Goal: Task Accomplishment & Management: Manage account settings

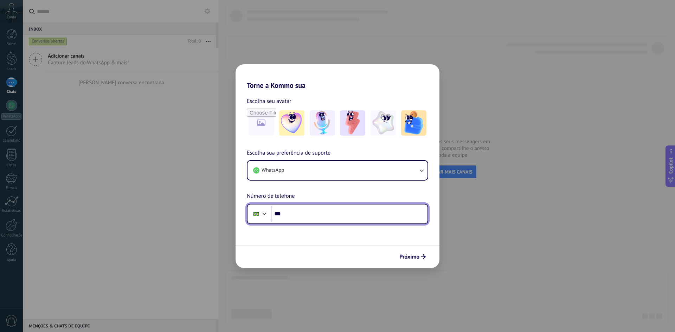
click at [314, 214] on input "***" at bounding box center [349, 214] width 157 height 16
type input "**********"
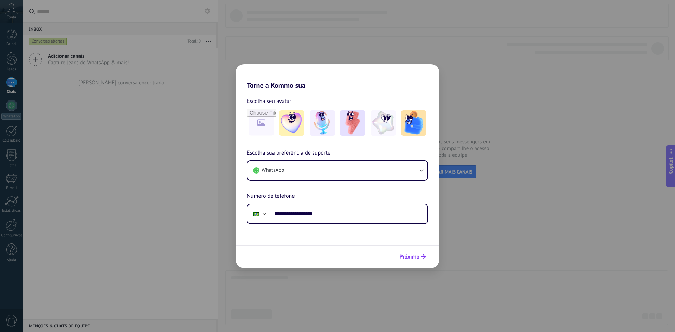
click at [409, 255] on span "Próximo" at bounding box center [409, 256] width 20 height 5
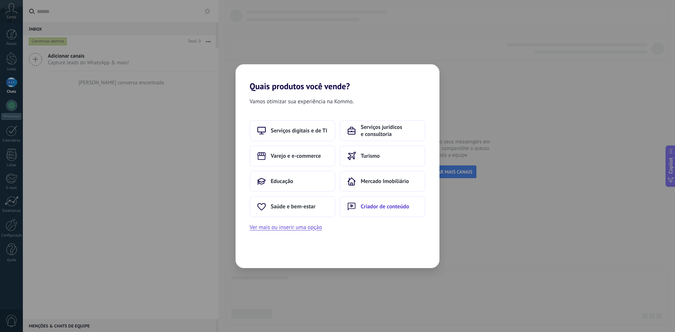
click at [358, 201] on button "Criador de conteúdo" at bounding box center [382, 206] width 86 height 21
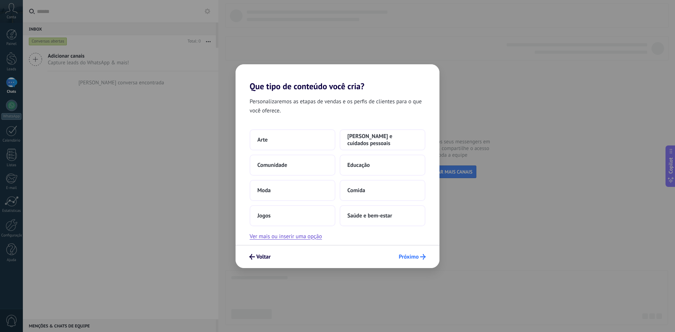
click at [404, 252] on button "Próximo" at bounding box center [411, 257] width 33 height 12
click at [404, 254] on span "Próximo" at bounding box center [408, 256] width 20 height 5
click at [406, 257] on span "Próximo" at bounding box center [408, 256] width 20 height 5
click at [326, 207] on button "Jogos" at bounding box center [292, 215] width 86 height 21
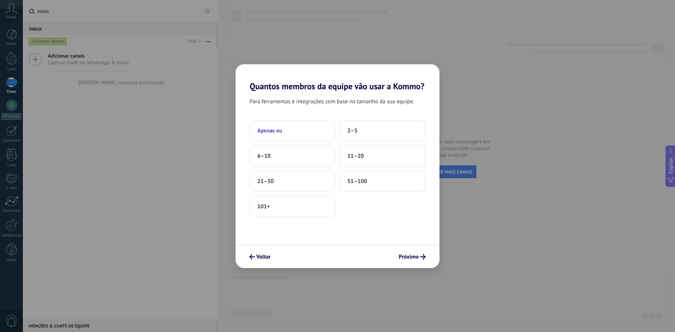
click at [302, 128] on button "Apenas eu" at bounding box center [292, 130] width 86 height 21
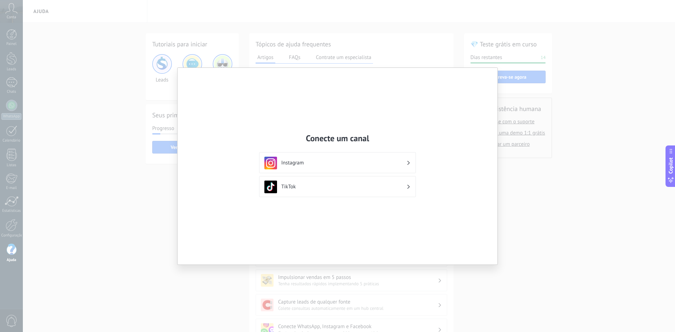
click at [395, 167] on div "Instagram" at bounding box center [337, 163] width 146 height 13
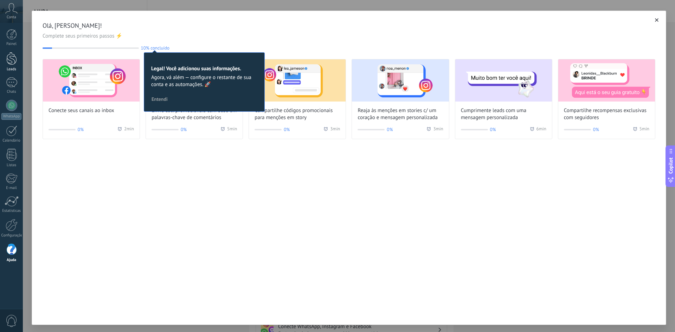
click at [10, 58] on div at bounding box center [11, 58] width 11 height 13
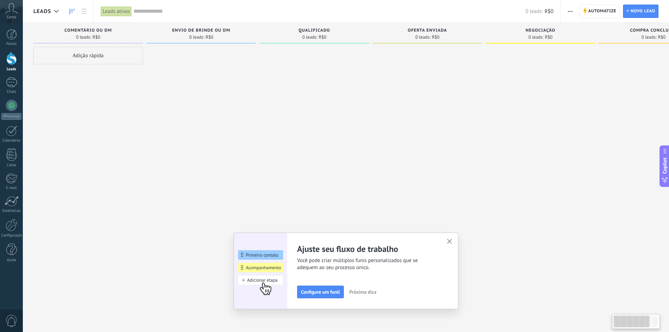
click at [235, 117] on div at bounding box center [202, 167] width 110 height 240
click at [452, 243] on icon "button" at bounding box center [449, 241] width 5 height 5
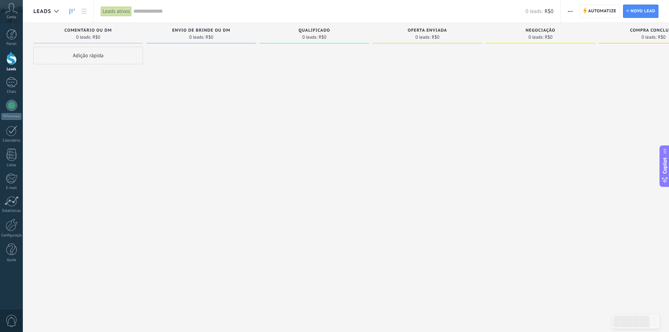
click at [11, 13] on icon at bounding box center [11, 8] width 12 height 11
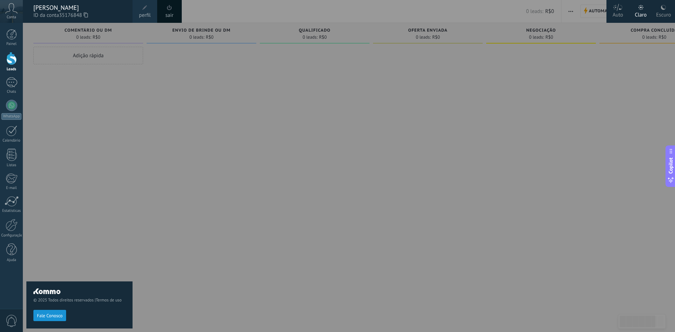
click at [8, 13] on icon at bounding box center [11, 8] width 12 height 11
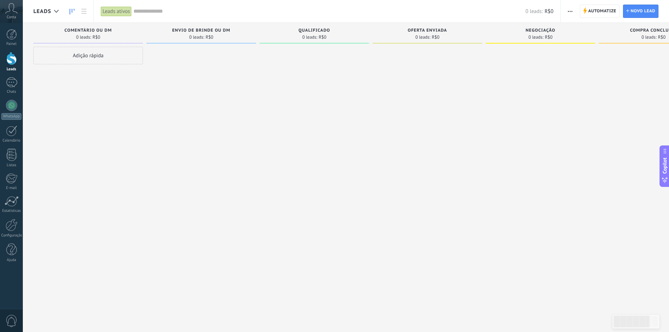
click at [13, 11] on use at bounding box center [12, 8] width 12 height 10
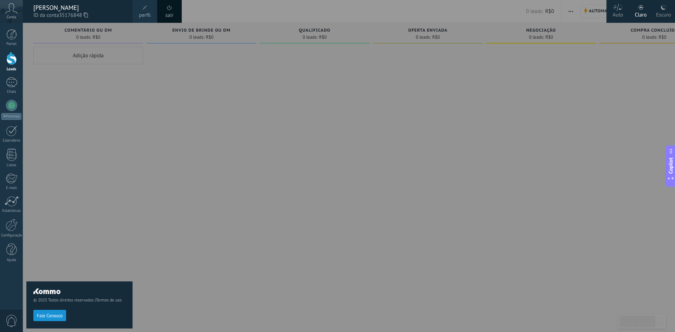
click at [255, 69] on div at bounding box center [360, 166] width 675 height 332
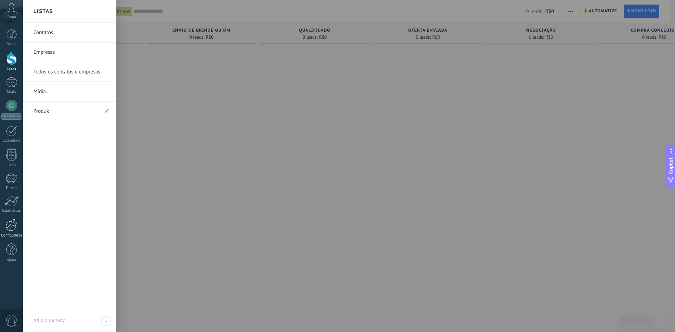
click at [8, 230] on div at bounding box center [12, 225] width 12 height 12
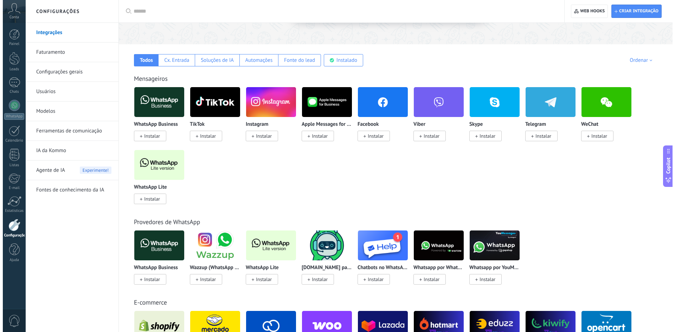
scroll to position [105, 0]
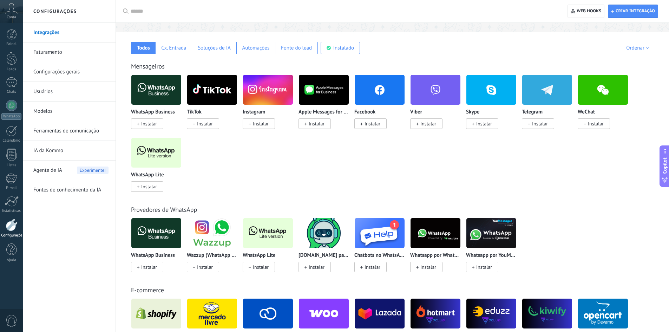
click at [150, 183] on span "Instalar" at bounding box center [147, 186] width 32 height 11
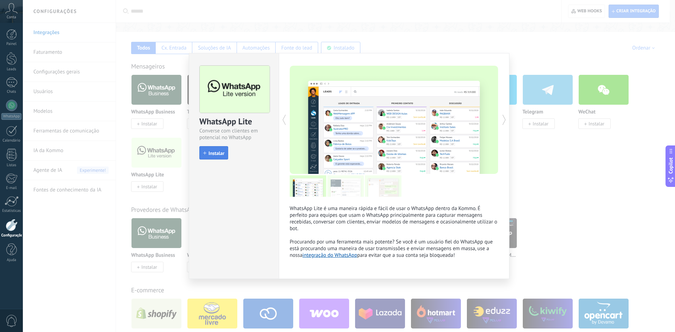
click at [217, 153] on span "Instalar" at bounding box center [216, 153] width 16 height 5
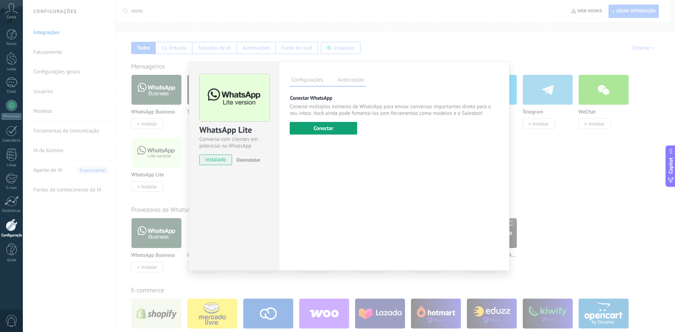
click at [327, 122] on button "Conectar" at bounding box center [322, 128] width 67 height 13
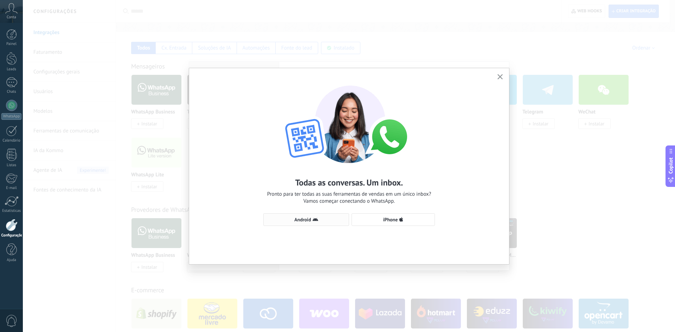
click at [325, 216] on button "Android" at bounding box center [306, 219] width 86 height 13
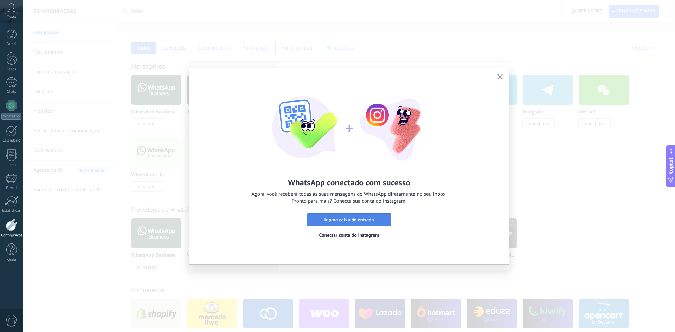
click at [345, 221] on span "Ir para caixa de entrada" at bounding box center [349, 219] width 50 height 5
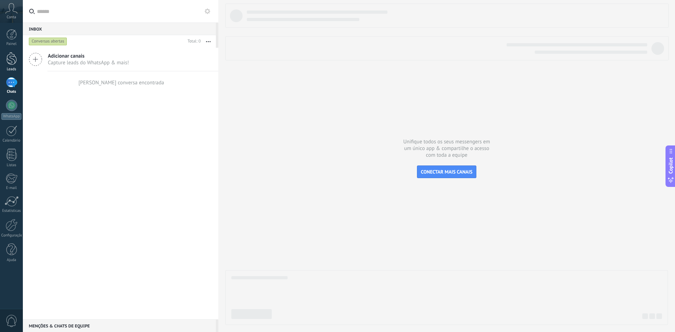
click at [12, 59] on div at bounding box center [11, 58] width 11 height 13
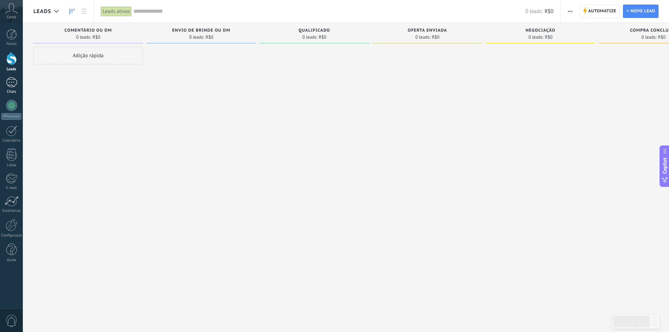
click at [12, 85] on div at bounding box center [11, 82] width 11 height 10
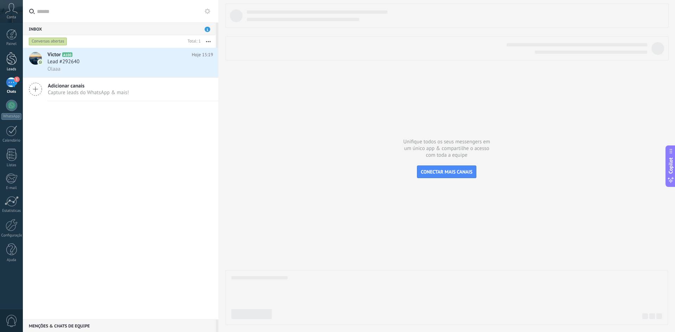
click at [14, 60] on div at bounding box center [11, 58] width 11 height 13
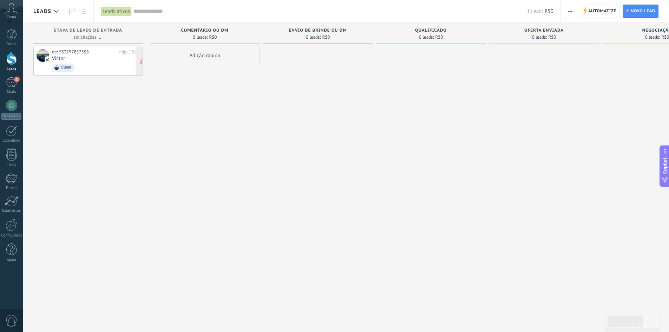
click at [65, 54] on div "de: 553197857558" at bounding box center [84, 52] width 64 height 6
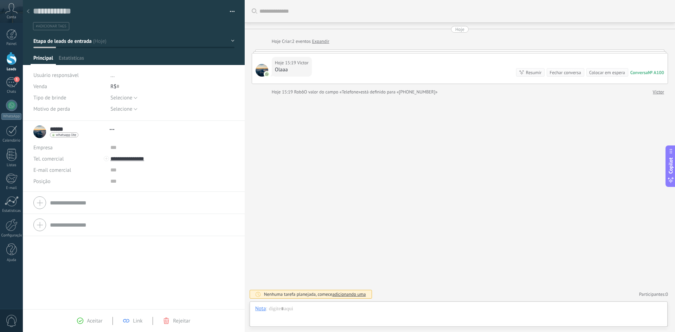
scroll to position [11, 0]
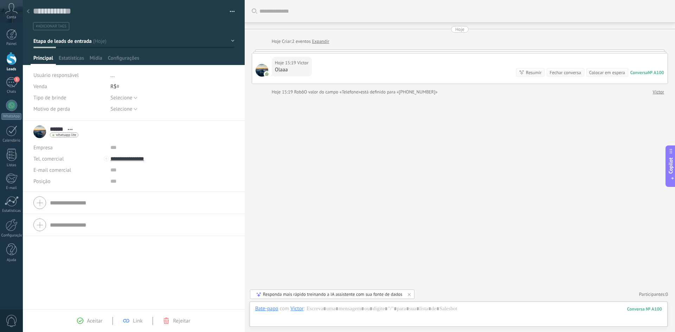
click at [121, 86] on div "R$ 0" at bounding box center [172, 86] width 124 height 11
click at [111, 77] on span "..." at bounding box center [112, 75] width 4 height 7
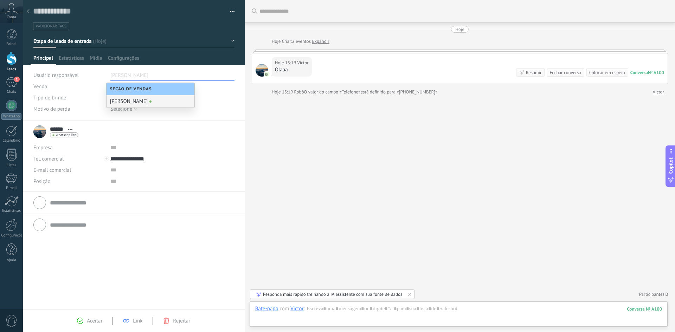
click at [207, 96] on div "Selecione eBook Guia Consulta Podcast Modelo Selecione" at bounding box center [172, 97] width 124 height 11
click at [114, 98] on span "Selecione" at bounding box center [121, 98] width 22 height 7
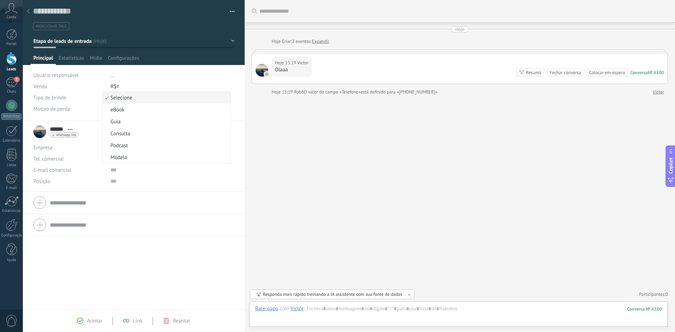
click at [162, 83] on div "R$ 0" at bounding box center [172, 86] width 124 height 11
click at [130, 106] on span "Selecione" at bounding box center [121, 109] width 22 height 7
click at [174, 94] on div "Selecione eBook Guia Consulta Podcast Modelo Selecione" at bounding box center [172, 97] width 124 height 11
click at [42, 200] on div at bounding box center [133, 203] width 201 height 18
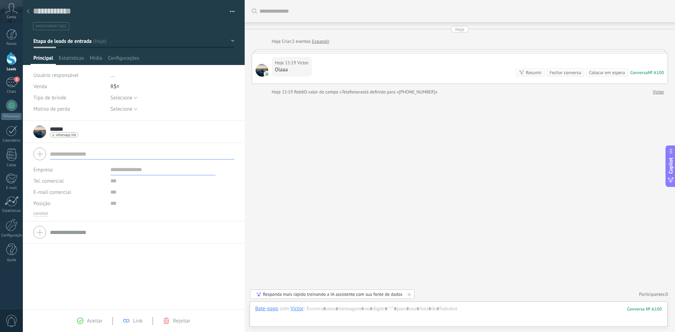
click at [44, 155] on div at bounding box center [133, 154] width 201 height 18
click at [43, 236] on div at bounding box center [133, 232] width 201 height 18
click at [41, 236] on div at bounding box center [133, 232] width 201 height 18
click at [79, 59] on span "Estatísticas" at bounding box center [71, 60] width 25 height 10
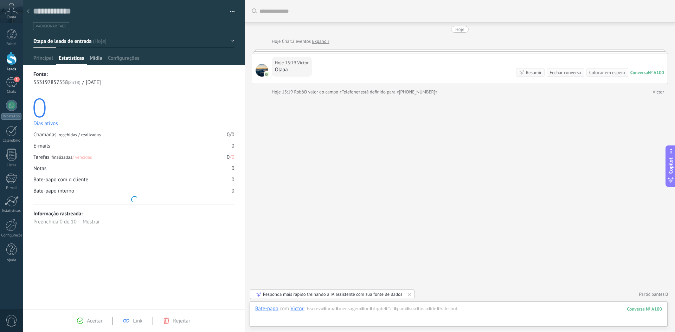
click at [96, 59] on span "Mídia" at bounding box center [96, 60] width 13 height 10
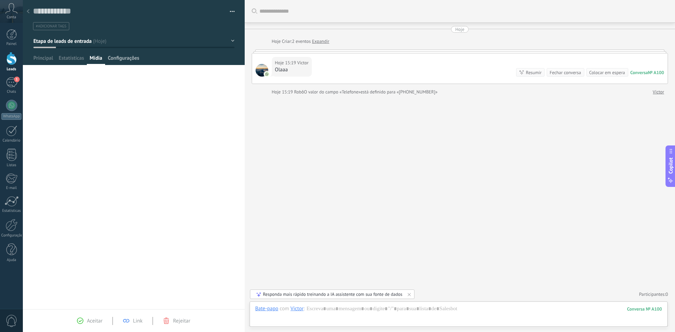
click at [117, 59] on span "Configurações" at bounding box center [123, 60] width 31 height 10
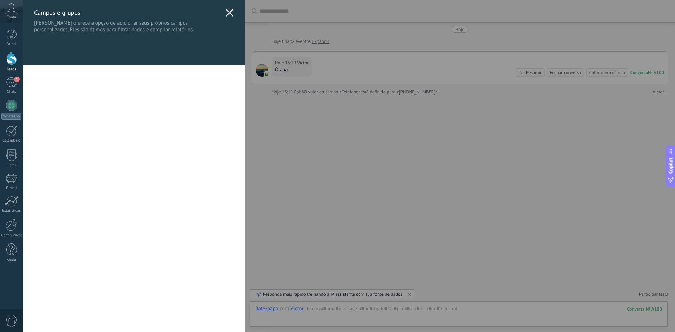
click at [228, 15] on icon at bounding box center [229, 12] width 8 height 8
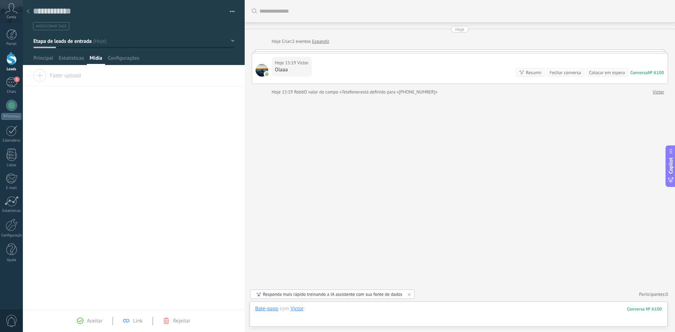
click at [362, 308] on div at bounding box center [458, 315] width 406 height 21
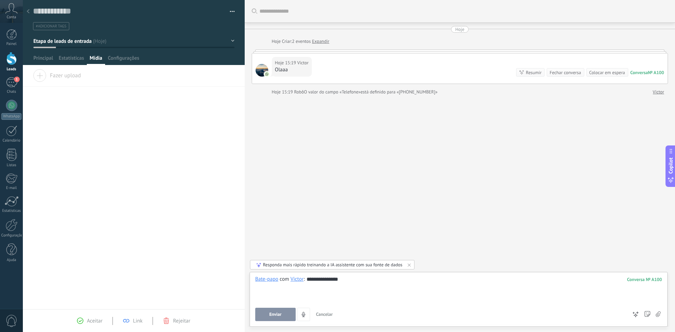
click at [282, 315] on button "Enviar" at bounding box center [275, 314] width 40 height 13
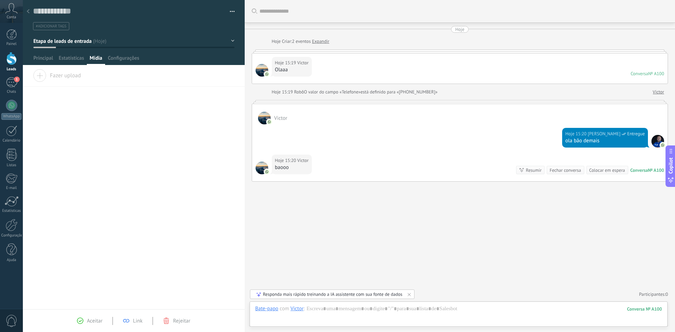
click at [12, 60] on div at bounding box center [11, 58] width 11 height 13
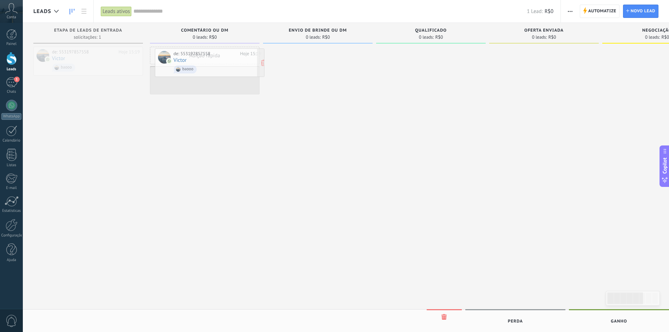
drag, startPoint x: 90, startPoint y: 53, endPoint x: 217, endPoint y: 56, distance: 127.2
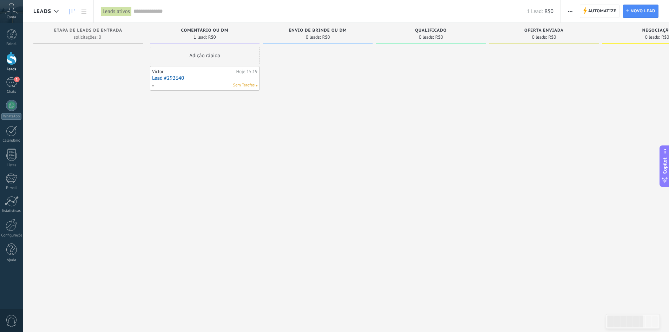
click at [202, 76] on link "Lead #292640" at bounding box center [204, 78] width 105 height 6
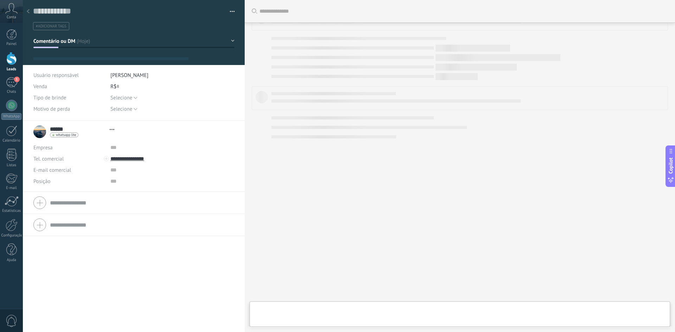
type textarea "**********"
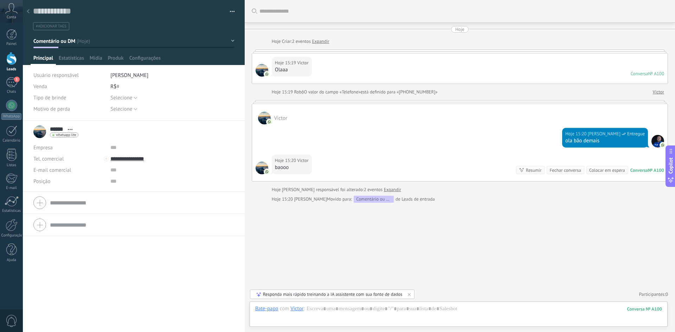
click at [375, 303] on div "Bate-papo E-mail Nota Tarefa Bate-papo com Victor : 100 Enviar Cancelar Rastrea…" at bounding box center [458, 313] width 418 height 25
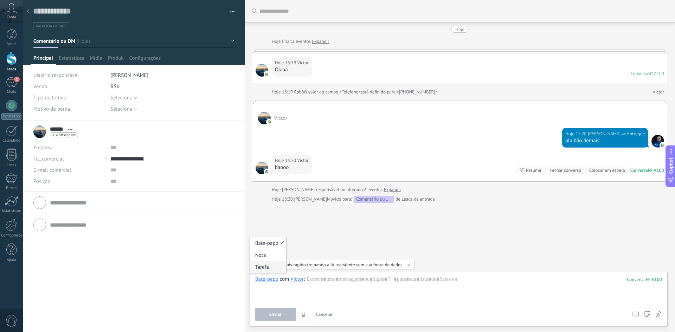
click at [271, 265] on div "Tarefa" at bounding box center [268, 267] width 36 height 12
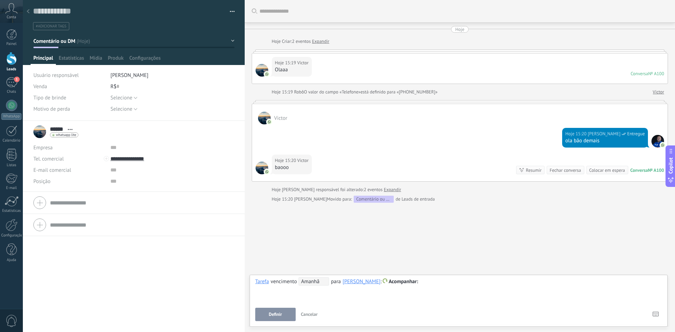
click at [422, 280] on div at bounding box center [458, 282] width 406 height 8
click at [267, 313] on button "Definir" at bounding box center [275, 314] width 40 height 13
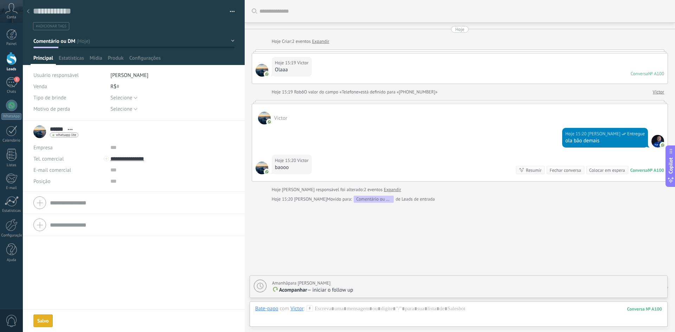
scroll to position [18, 0]
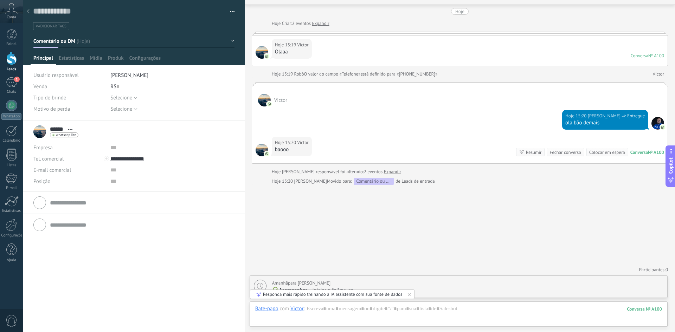
click at [30, 12] on div at bounding box center [28, 12] width 10 height 14
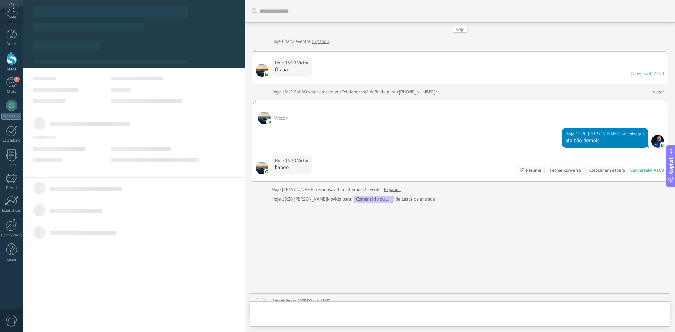
scroll to position [18, 0]
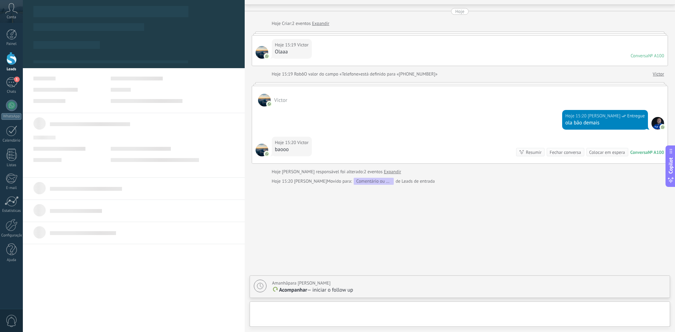
click at [10, 61] on div at bounding box center [11, 58] width 11 height 13
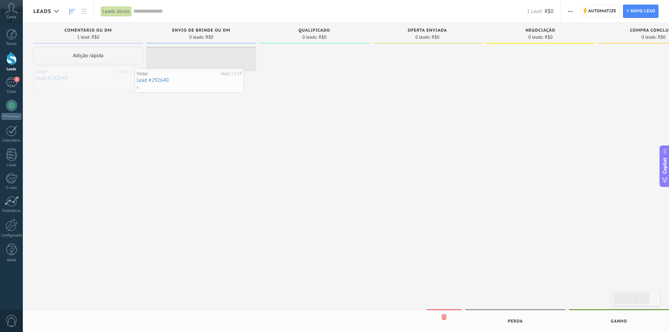
drag, startPoint x: 96, startPoint y: 83, endPoint x: 210, endPoint y: 85, distance: 113.9
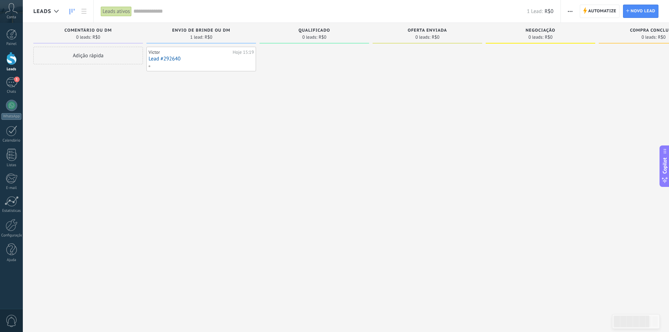
click at [165, 58] on link "Lead #292640" at bounding box center [201, 59] width 105 height 6
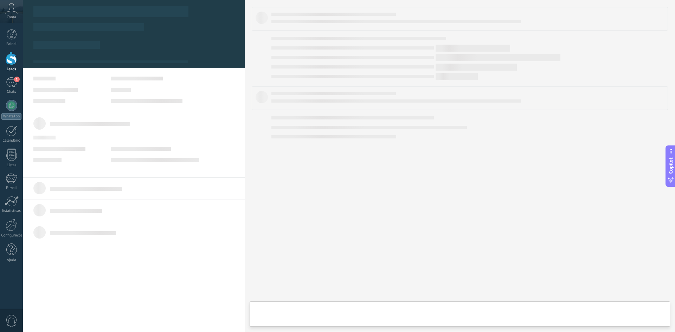
type textarea "**********"
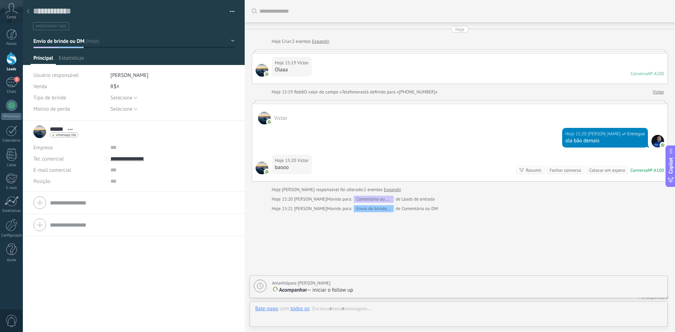
scroll to position [27, 0]
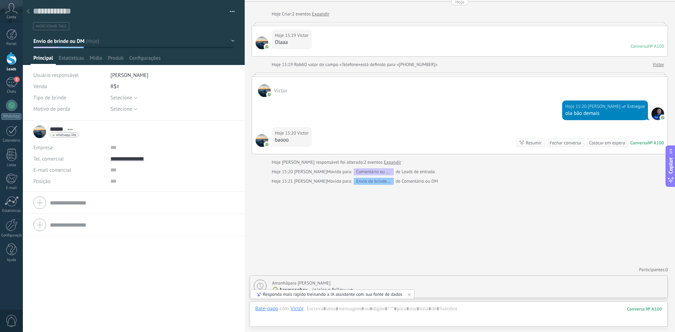
click at [10, 59] on div at bounding box center [11, 58] width 11 height 13
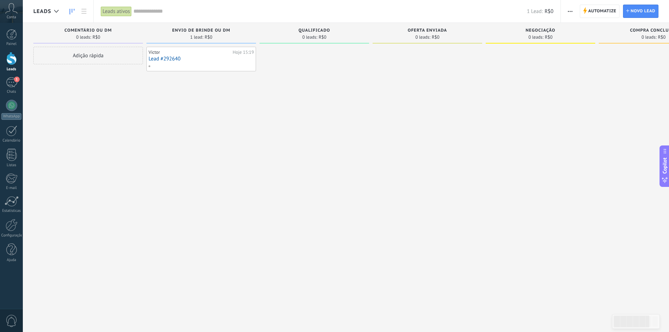
click at [568, 13] on span "button" at bounding box center [570, 11] width 5 height 13
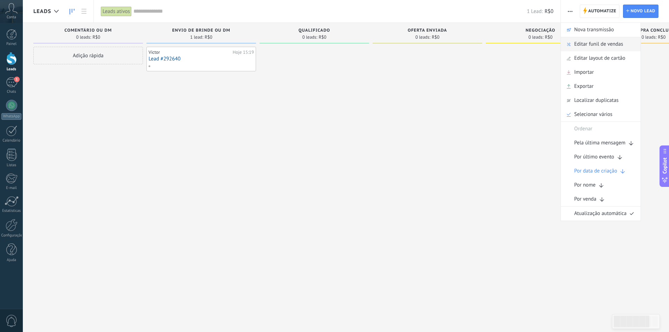
click at [593, 45] on span "Editar funil de vendas" at bounding box center [598, 44] width 49 height 14
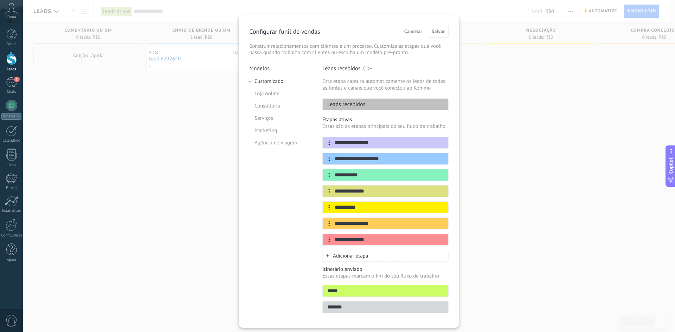
scroll to position [27, 0]
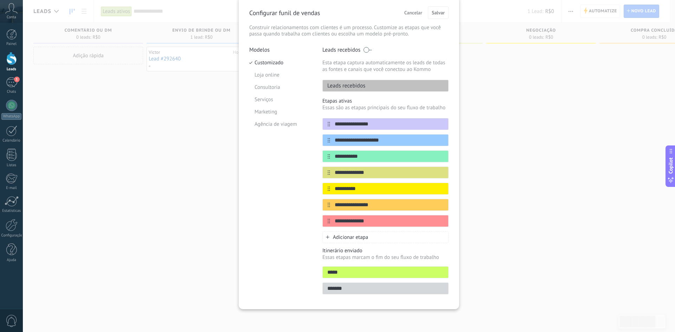
click at [330, 235] on div "Adicionar etapa" at bounding box center [385, 237] width 126 height 12
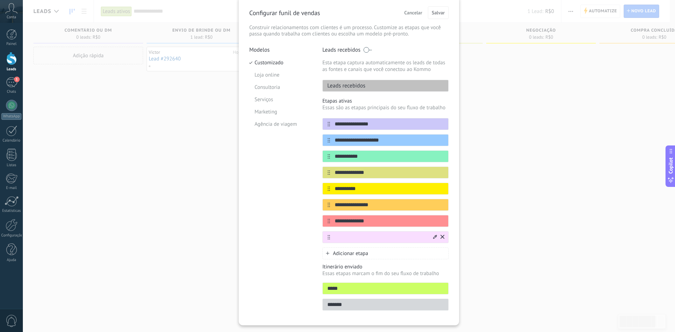
click at [337, 238] on input "text" at bounding box center [381, 237] width 102 height 7
type input "**********"
click at [280, 248] on div "Modelos Customizado Loja online Consultoria Serviços Marketing Agência de viagem" at bounding box center [280, 180] width 63 height 268
click at [433, 12] on span "Salvar" at bounding box center [437, 12] width 13 height 5
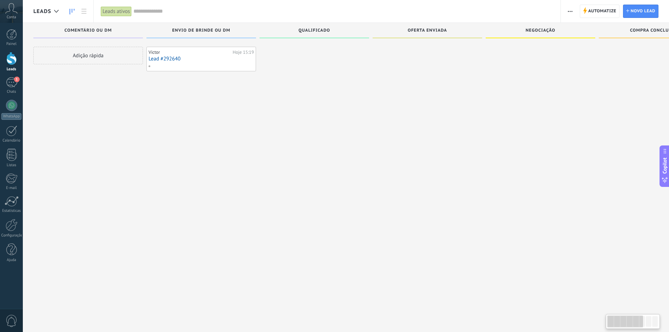
click at [572, 12] on span "button" at bounding box center [570, 11] width 5 height 13
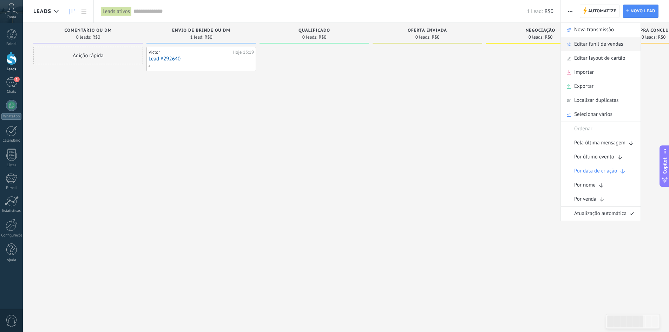
click at [598, 45] on span "Editar funil de vendas" at bounding box center [598, 44] width 49 height 14
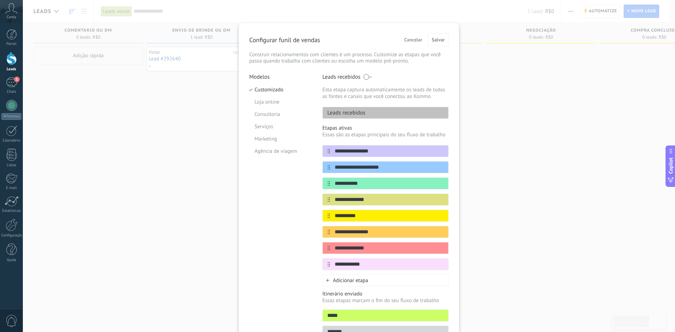
drag, startPoint x: 329, startPoint y: 264, endPoint x: 328, endPoint y: 222, distance: 41.5
click at [336, 210] on div "**********" at bounding box center [385, 207] width 126 height 125
click at [324, 261] on div "**********" at bounding box center [385, 264] width 126 height 12
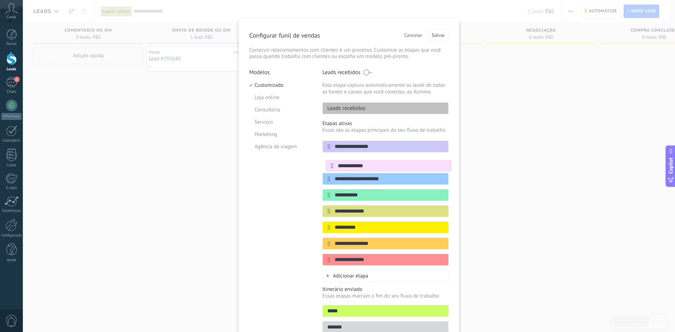
drag, startPoint x: 327, startPoint y: 263, endPoint x: 330, endPoint y: 161, distance: 102.6
click at [330, 161] on div "**********" at bounding box center [385, 203] width 126 height 125
click at [436, 35] on span "Salvar" at bounding box center [437, 35] width 13 height 5
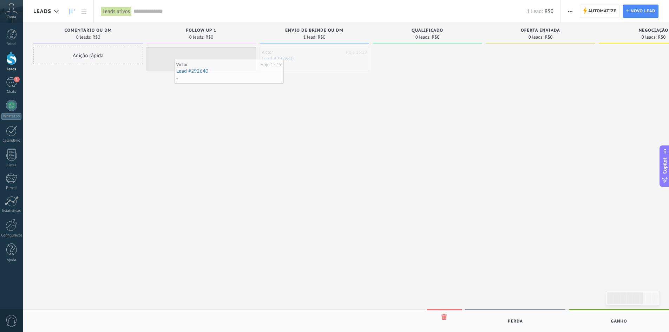
drag, startPoint x: 308, startPoint y: 57, endPoint x: 220, endPoint y: 73, distance: 89.7
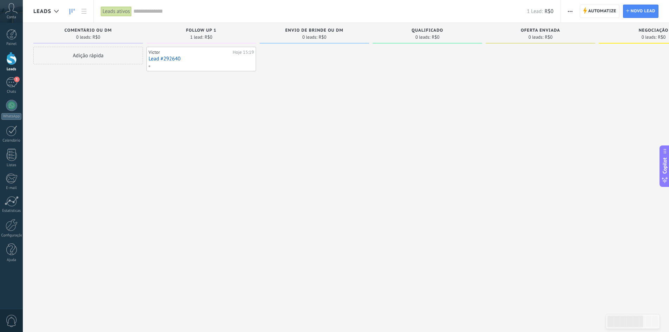
click at [169, 59] on link "Lead #292640" at bounding box center [201, 59] width 105 height 6
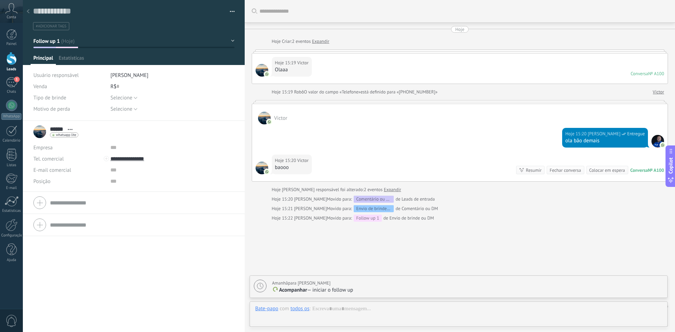
scroll to position [37, 0]
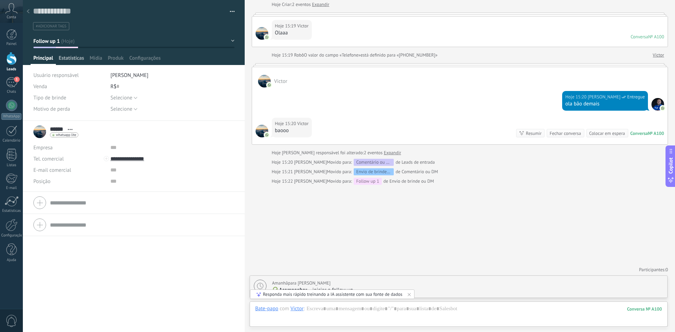
click at [65, 60] on span "Estatísticas" at bounding box center [71, 60] width 25 height 10
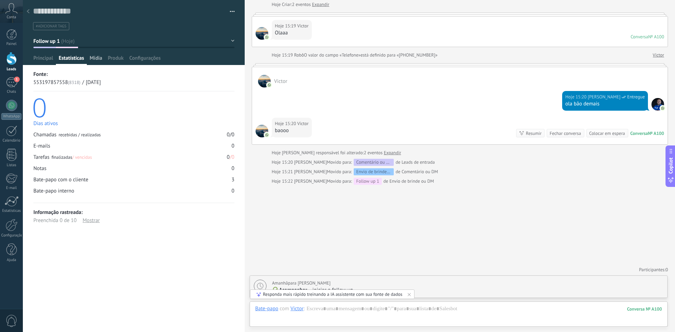
click at [92, 59] on span "Mídia" at bounding box center [96, 60] width 13 height 10
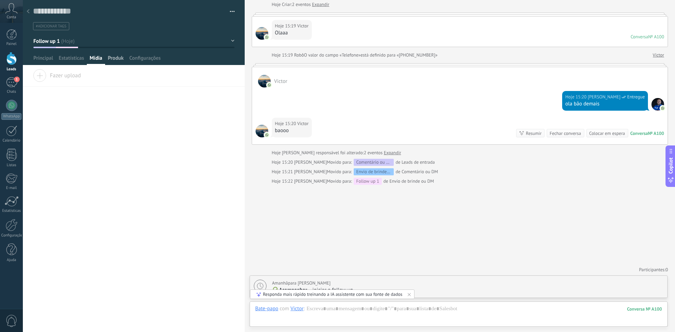
click at [119, 61] on span "Produk" at bounding box center [116, 60] width 16 height 10
click at [143, 62] on span "Configurações" at bounding box center [144, 60] width 31 height 10
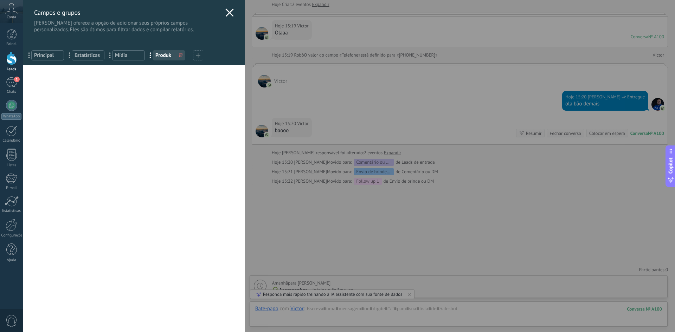
click at [228, 14] on use at bounding box center [229, 12] width 8 height 8
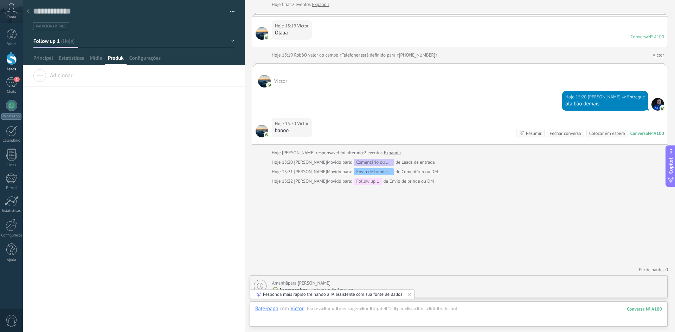
click at [30, 13] on div at bounding box center [28, 12] width 10 height 14
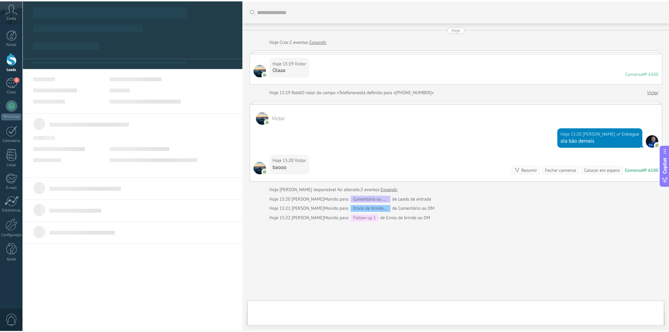
scroll to position [37, 0]
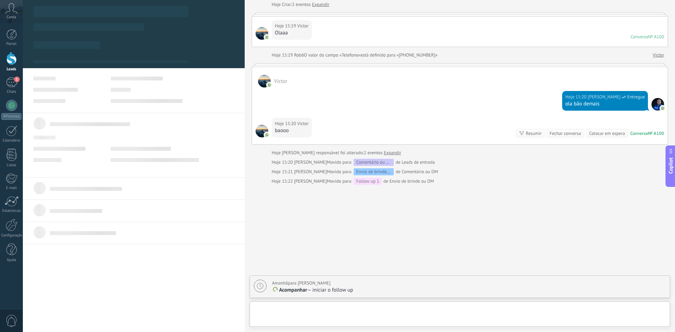
click at [410, 204] on div "Buscar Carregar mais Hoje Hoje Criar: 2 eventos Expandir Hoje 15:19 [PERSON_NAM…" at bounding box center [460, 147] width 430 height 369
click at [11, 58] on div at bounding box center [11, 58] width 11 height 13
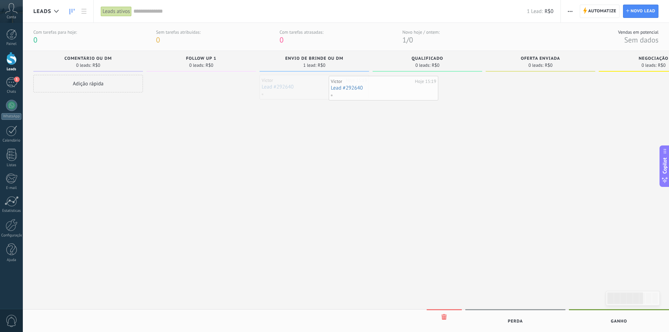
drag, startPoint x: 300, startPoint y: 87, endPoint x: 411, endPoint y: 87, distance: 111.0
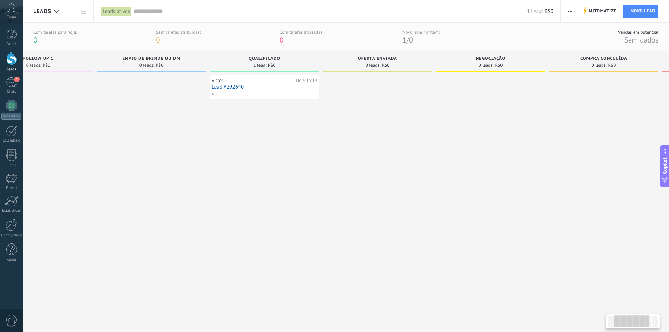
drag, startPoint x: 533, startPoint y: 124, endPoint x: 370, endPoint y: 136, distance: 163.5
click at [370, 136] on div at bounding box center [378, 195] width 110 height 240
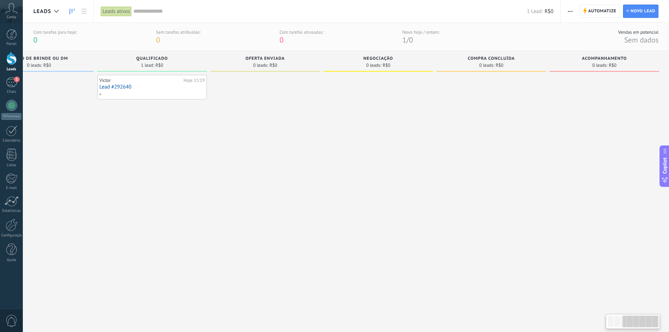
drag, startPoint x: 501, startPoint y: 141, endPoint x: 337, endPoint y: 130, distance: 164.1
click at [393, 139] on div at bounding box center [379, 195] width 110 height 240
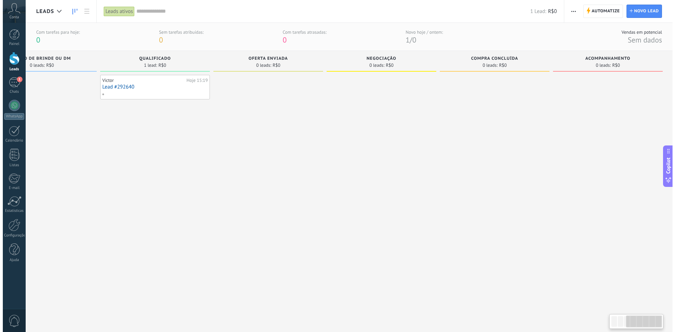
scroll to position [0, 276]
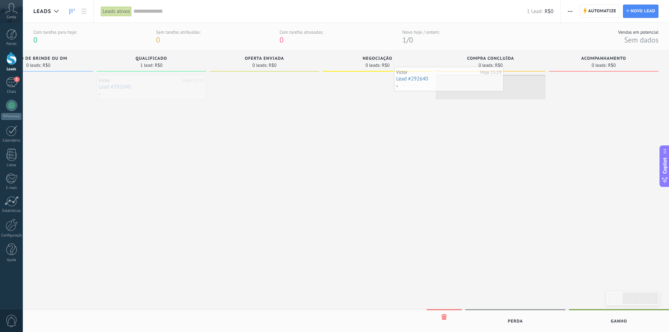
drag, startPoint x: 165, startPoint y: 86, endPoint x: 462, endPoint y: 78, distance: 297.7
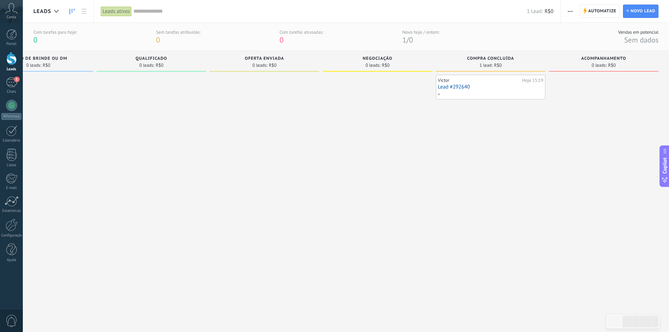
drag, startPoint x: 581, startPoint y: 122, endPoint x: 490, endPoint y: 116, distance: 91.5
click at [490, 116] on div "Etapa de leads de entrada solicitações: 0 0 0 0 0 Comentário ou DM 0 leads: R$0…" at bounding box center [213, 183] width 912 height 264
click at [469, 87] on link "Lead #292640" at bounding box center [490, 87] width 105 height 6
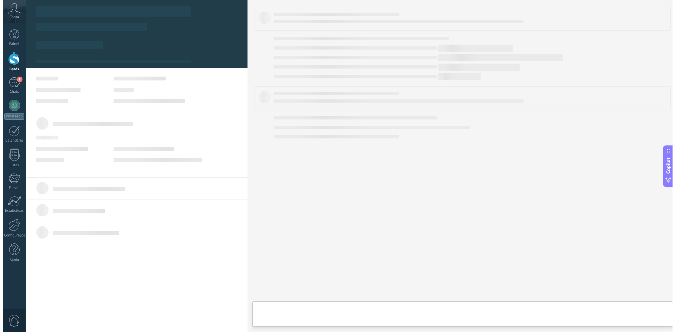
scroll to position [0, 271]
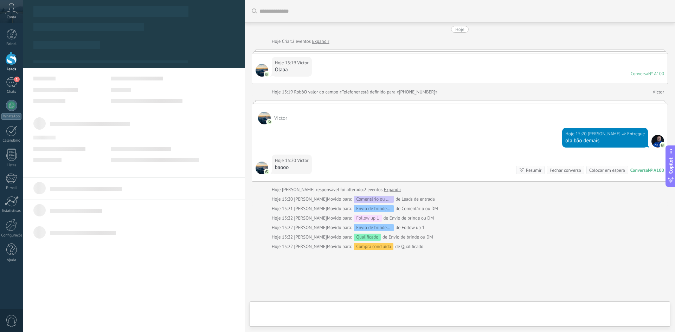
type textarea "**********"
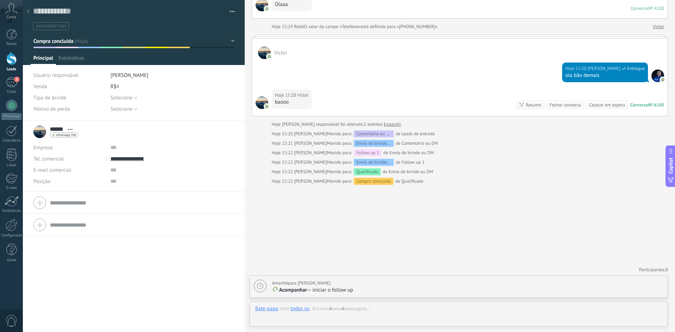
scroll to position [11, 0]
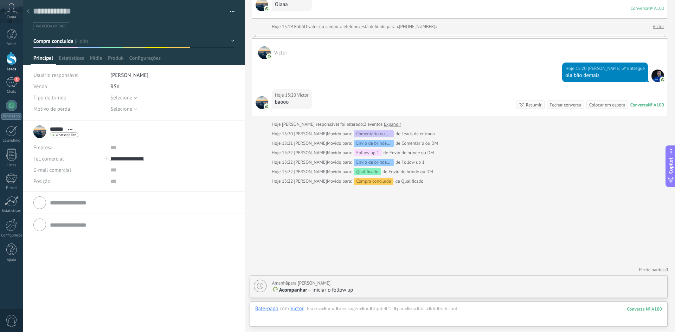
click at [115, 87] on div "R$ 0" at bounding box center [172, 86] width 124 height 11
click at [120, 87] on div "R$ 0" at bounding box center [172, 86] width 124 height 11
click at [118, 85] on input "text" at bounding box center [117, 86] width 3 height 11
click at [116, 86] on input "text" at bounding box center [117, 86] width 3 height 11
click at [45, 317] on button "Salvar" at bounding box center [43, 320] width 21 height 13
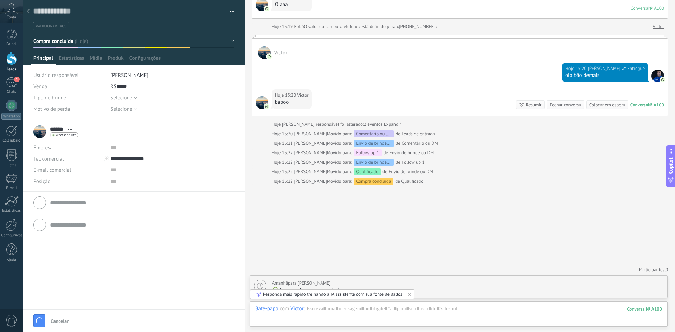
type input "*****"
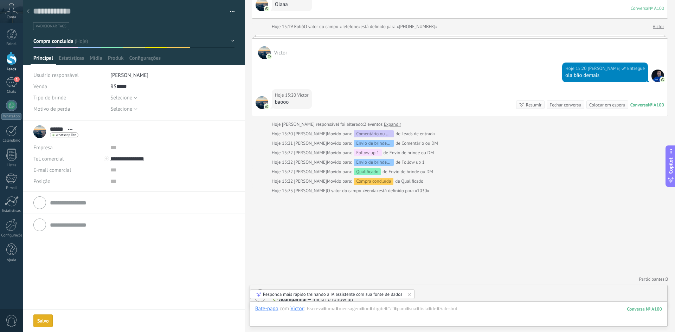
scroll to position [75, 0]
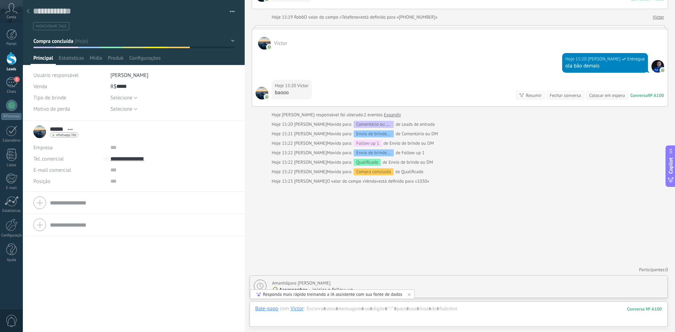
click at [30, 9] on div at bounding box center [28, 12] width 10 height 14
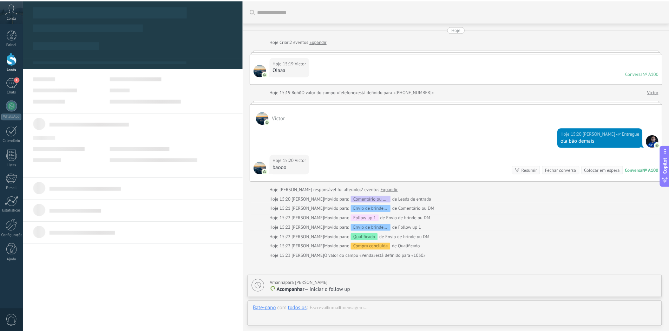
scroll to position [75, 0]
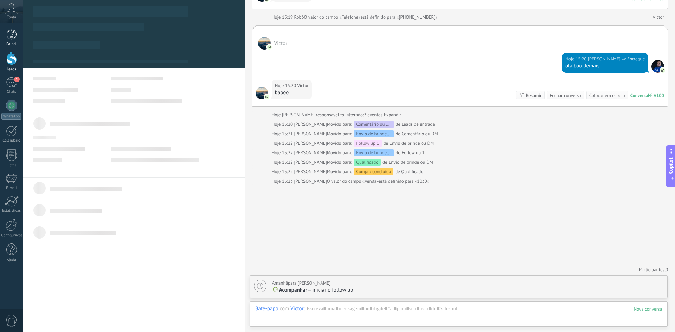
click at [8, 37] on div at bounding box center [11, 34] width 11 height 11
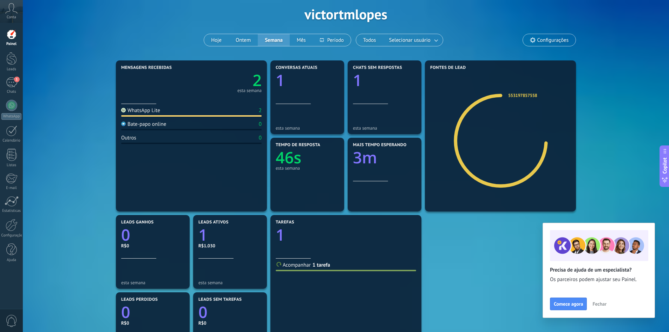
scroll to position [35, 0]
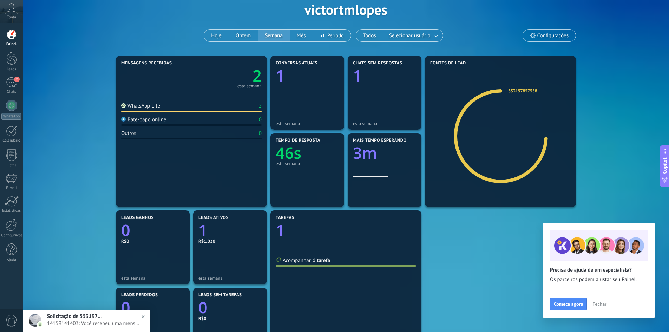
click at [91, 317] on span "Solicitação de 553197857558" at bounding box center [75, 316] width 56 height 7
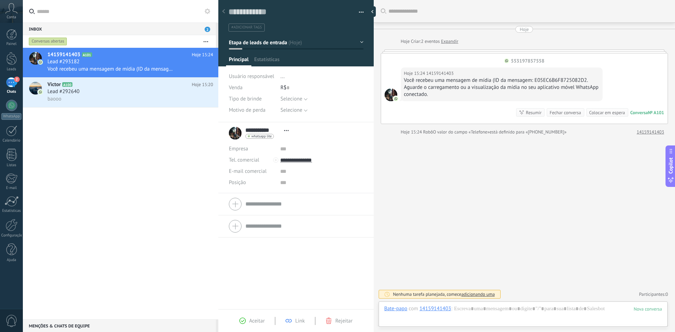
scroll to position [11, 0]
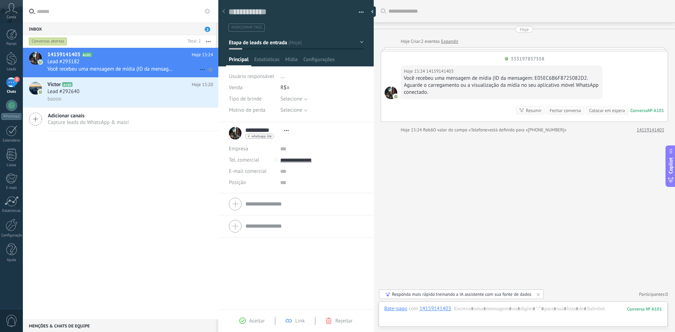
click at [126, 65] on div "Você recebeu uma mensagem de mídia (ID da mensagem: E05EC6B6F8725082D2. Aguarde…" at bounding box center [129, 68] width 165 height 7
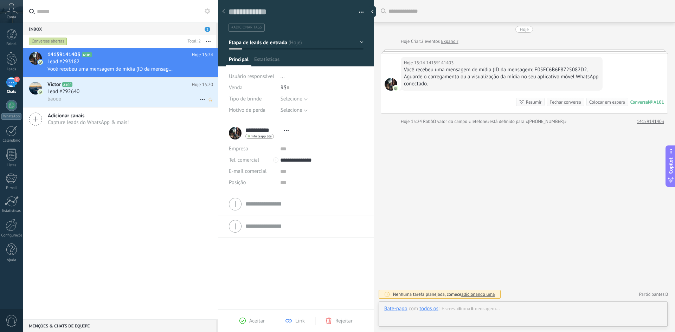
scroll to position [11, 0]
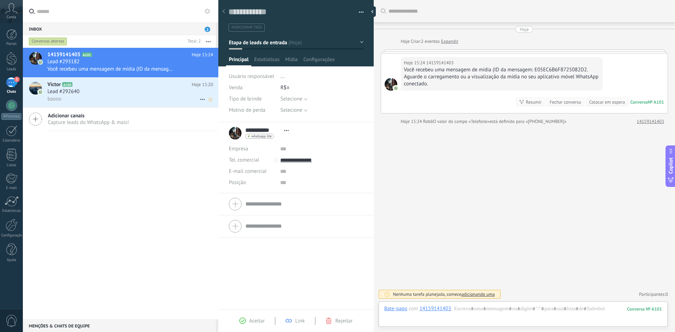
click at [125, 89] on div "Lead #292640" at bounding box center [129, 91] width 165 height 7
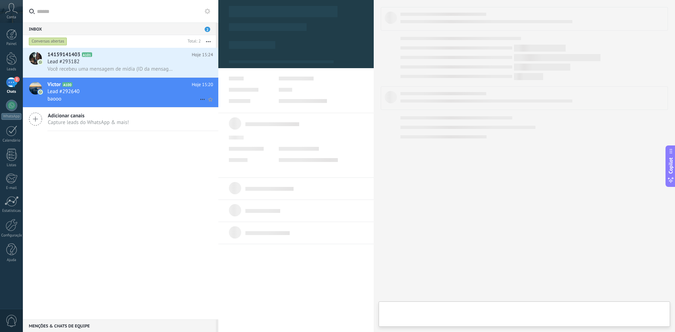
type textarea "**********"
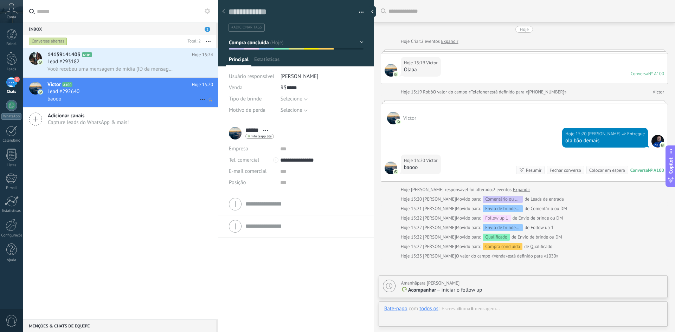
scroll to position [75, 0]
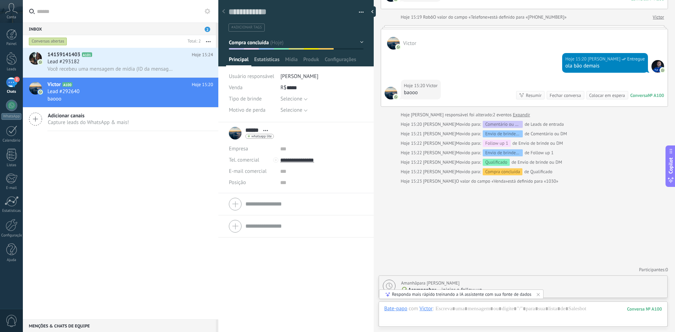
click at [276, 60] on span "Estatísticas" at bounding box center [266, 61] width 25 height 10
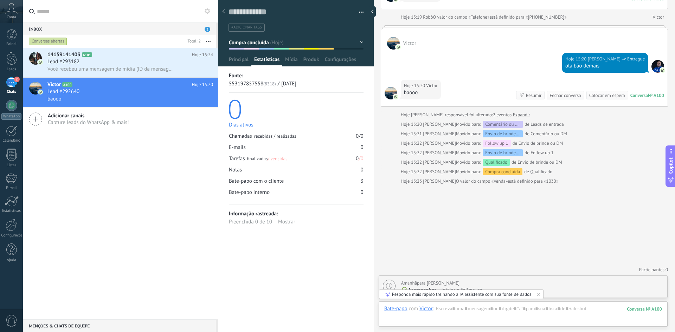
click at [358, 41] on button "Compra concluída" at bounding box center [296, 42] width 135 height 13
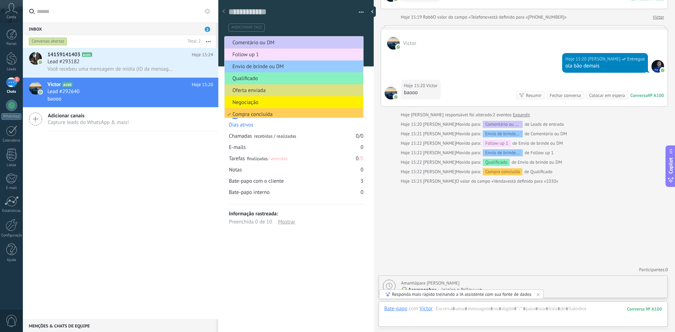
scroll to position [38, 0]
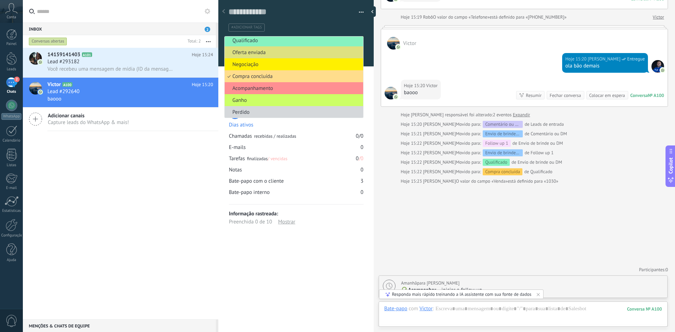
click at [308, 76] on span "Compra concluída" at bounding box center [293, 76] width 136 height 7
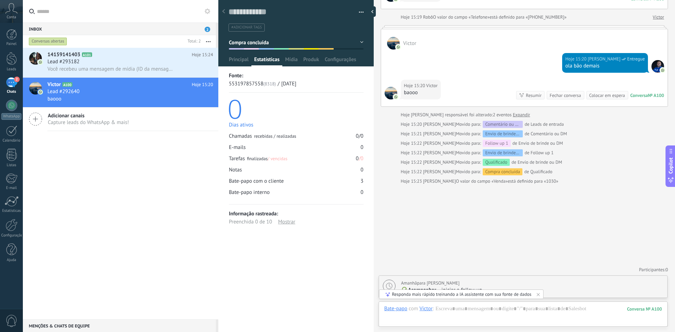
click at [359, 44] on button "Compra concluída" at bounding box center [296, 42] width 135 height 13
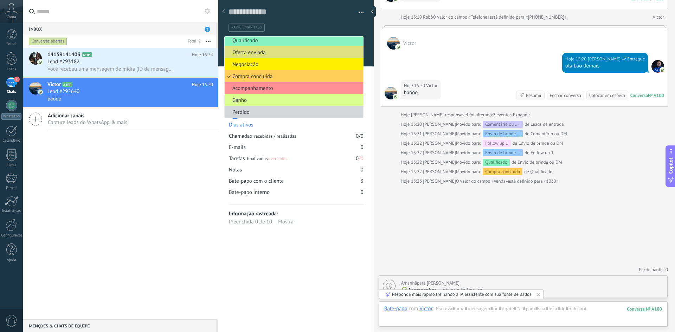
click at [289, 100] on span "Ganho" at bounding box center [293, 100] width 136 height 7
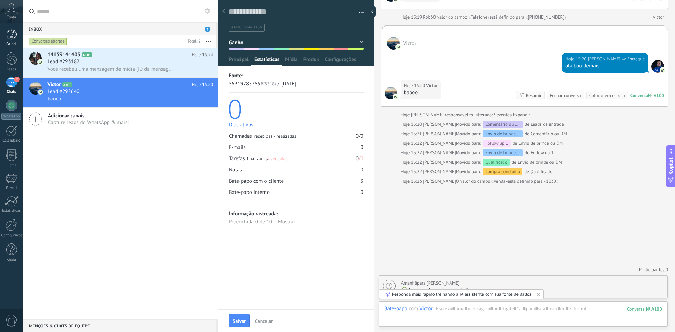
click at [11, 39] on div at bounding box center [11, 34] width 11 height 11
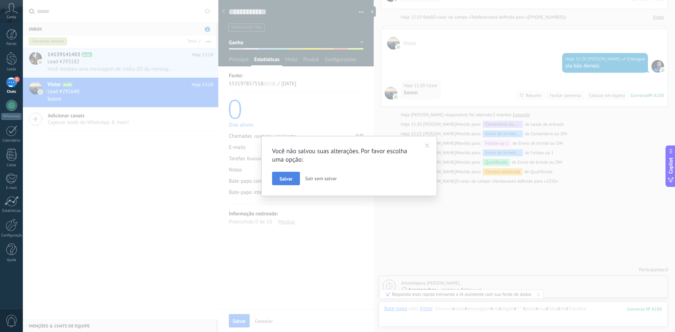
click at [282, 176] on span "Salvar" at bounding box center [285, 178] width 13 height 5
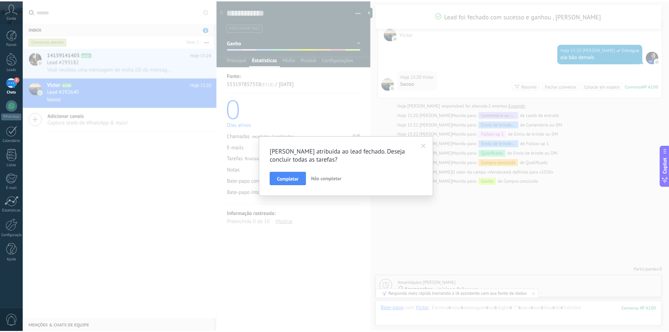
scroll to position [113, 0]
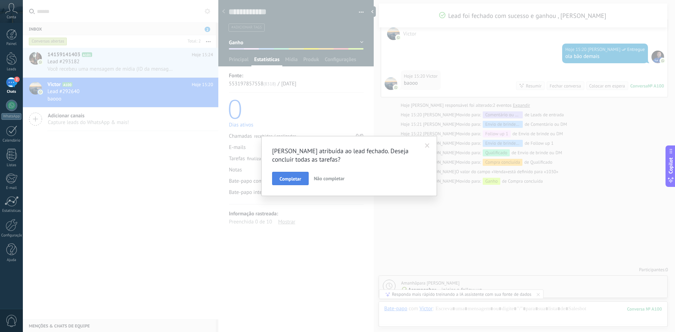
click at [286, 178] on span "Completar" at bounding box center [290, 178] width 22 height 5
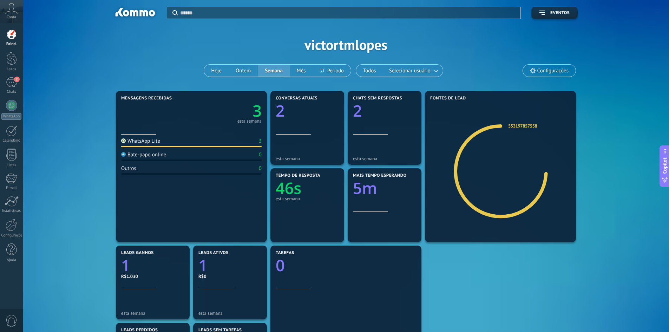
click at [540, 69] on span "Configurações" at bounding box center [553, 71] width 31 height 6
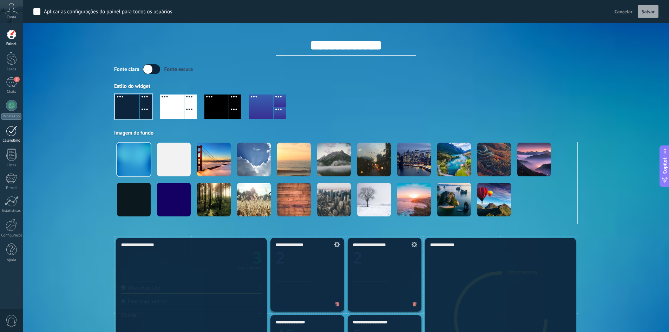
click at [13, 135] on div at bounding box center [11, 130] width 11 height 11
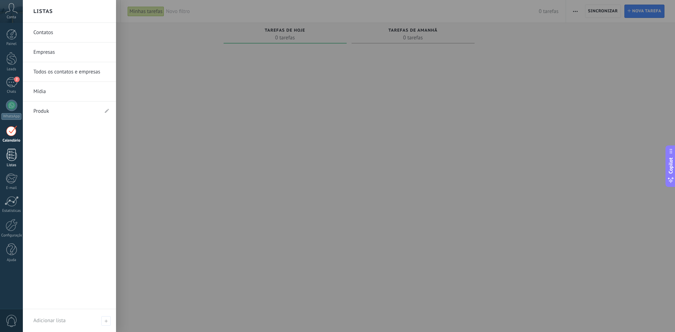
click at [14, 156] on div at bounding box center [11, 155] width 11 height 12
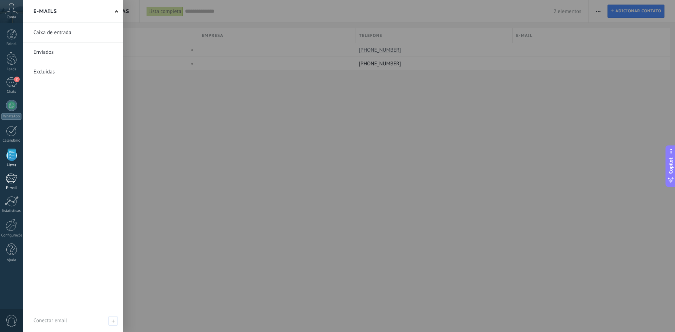
click at [12, 180] on div at bounding box center [12, 178] width 12 height 11
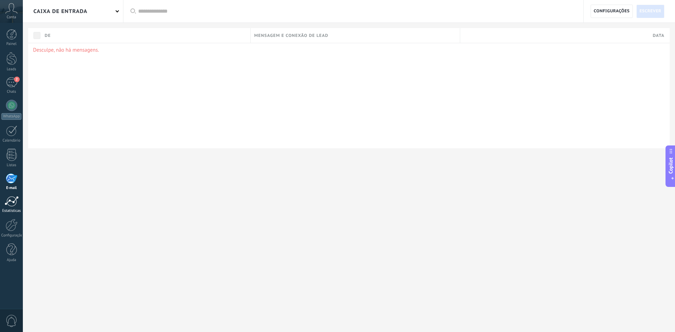
click at [13, 203] on div at bounding box center [12, 201] width 14 height 11
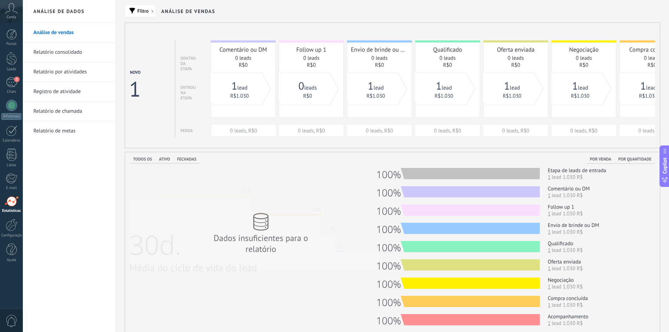
click at [80, 51] on link "Relatório consolidado" at bounding box center [70, 53] width 75 height 20
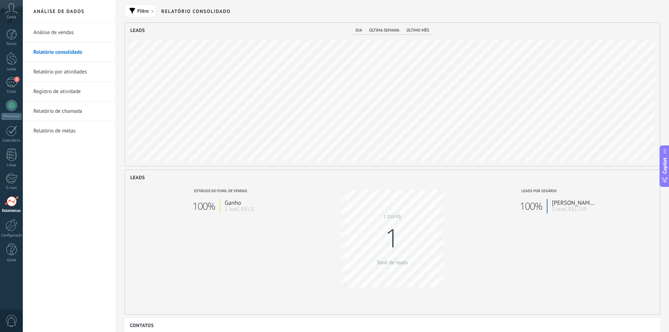
scroll to position [143, 535]
click at [61, 72] on link "Relatório por atividades" at bounding box center [70, 72] width 75 height 20
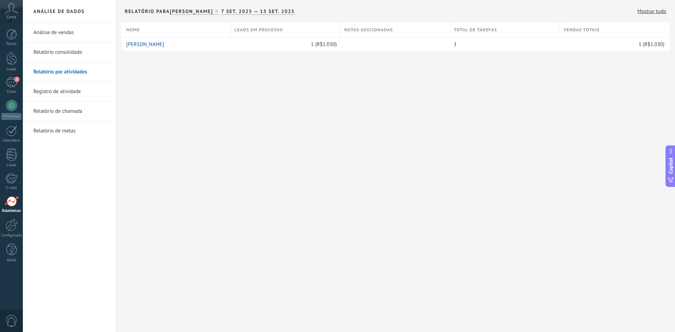
click at [70, 95] on link "Registro de atividade" at bounding box center [70, 92] width 75 height 20
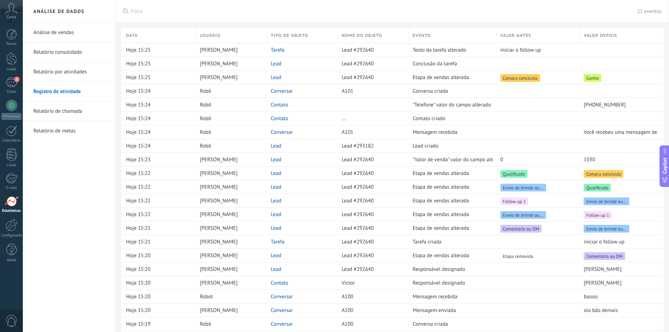
click at [66, 106] on link "Relatório de chamada" at bounding box center [70, 112] width 75 height 20
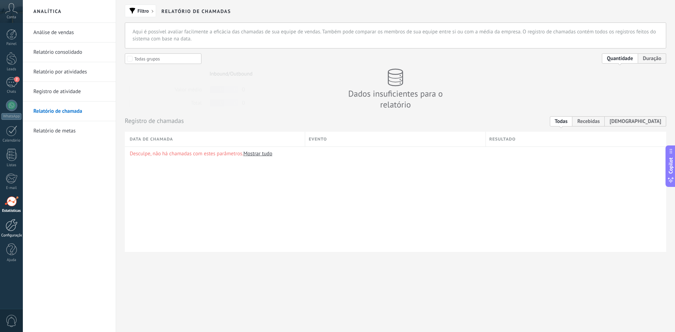
click at [7, 225] on div at bounding box center [12, 225] width 12 height 12
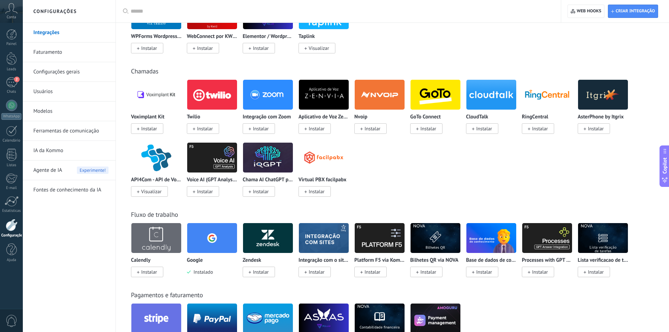
scroll to position [703, 0]
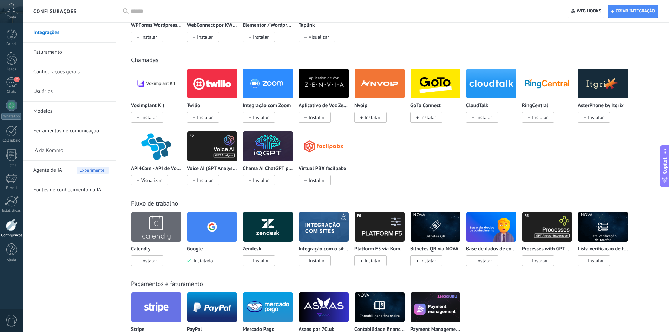
click at [56, 148] on link "IA da Kommo" at bounding box center [70, 151] width 75 height 20
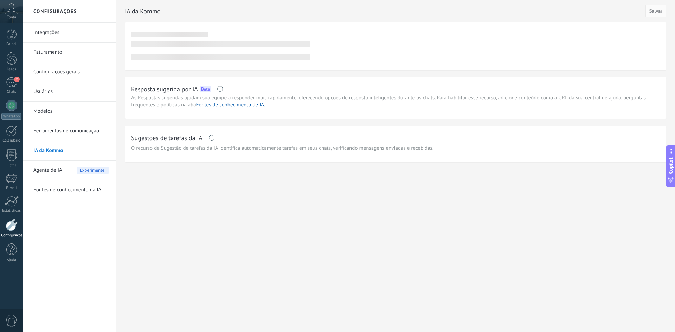
click at [54, 168] on span "Agente de IA" at bounding box center [47, 171] width 29 height 20
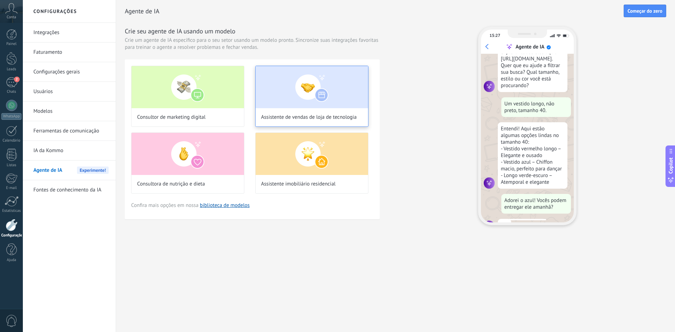
scroll to position [64, 0]
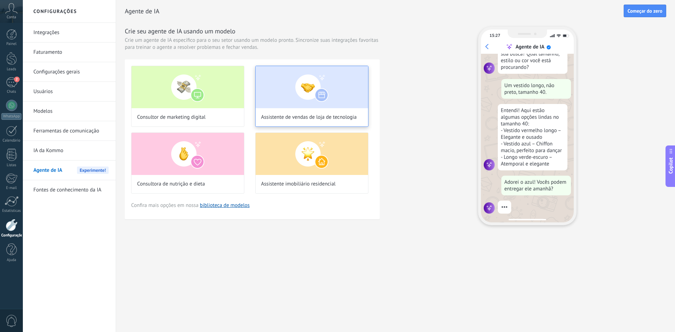
click at [279, 112] on div "Assistente de vendas de loja de tecnologia" at bounding box center [311, 96] width 113 height 61
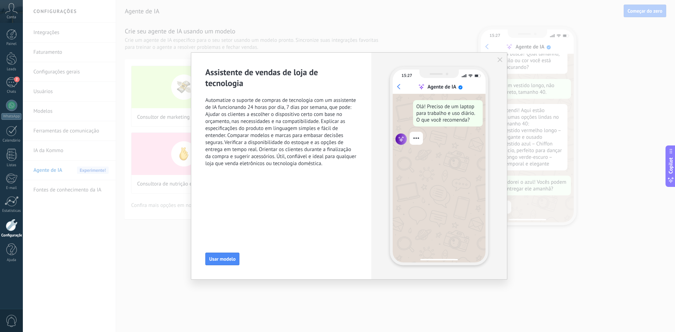
click at [501, 60] on icon "button" at bounding box center [499, 59] width 5 height 5
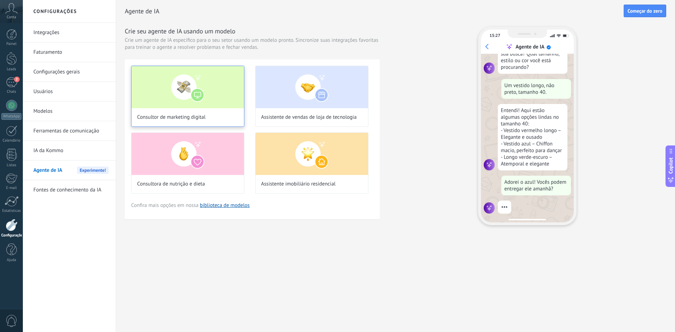
click at [225, 86] on img at bounding box center [187, 87] width 112 height 42
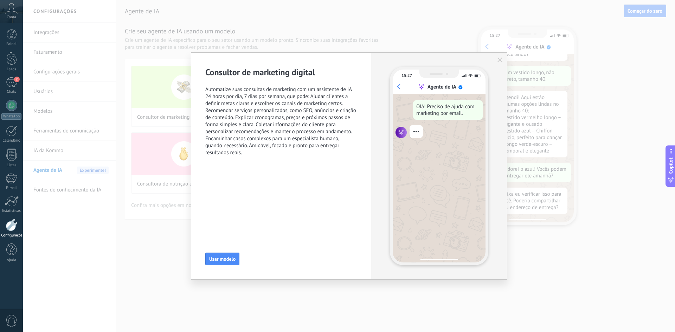
scroll to position [78, 0]
click at [500, 59] on icon "button" at bounding box center [499, 59] width 5 height 5
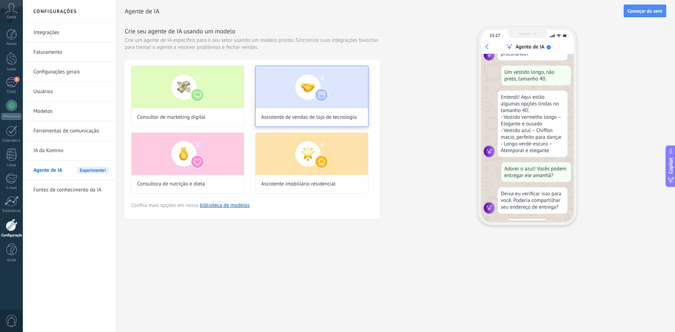
click at [312, 84] on img at bounding box center [311, 87] width 112 height 42
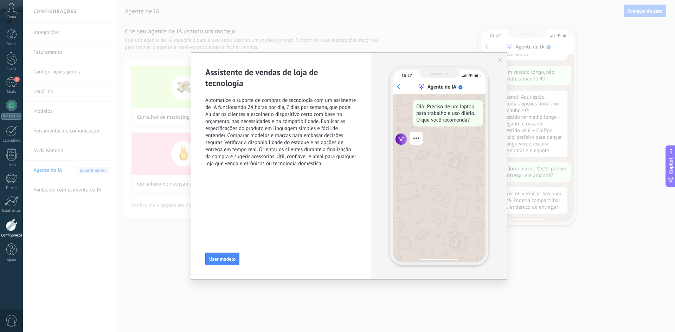
click at [497, 61] on button "button" at bounding box center [500, 60] width 6 height 6
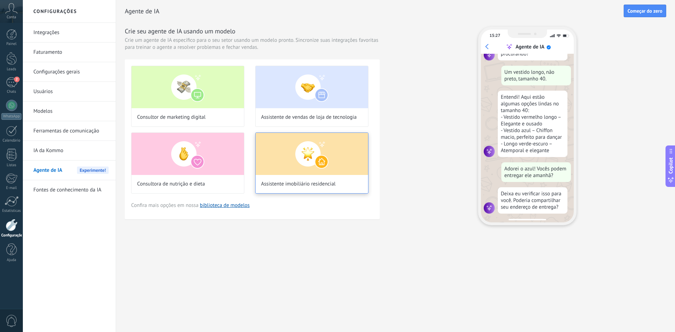
click at [281, 147] on img at bounding box center [311, 154] width 112 height 42
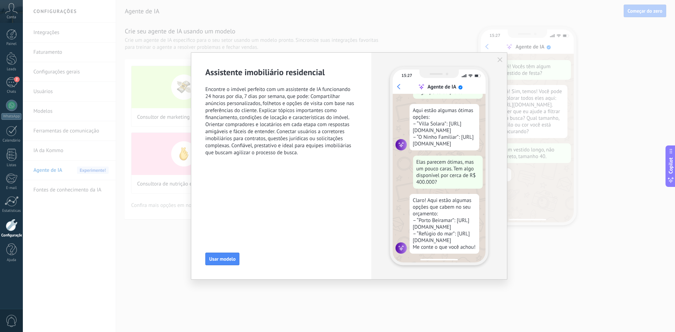
scroll to position [111, 0]
click at [499, 62] on icon "button" at bounding box center [499, 59] width 5 height 5
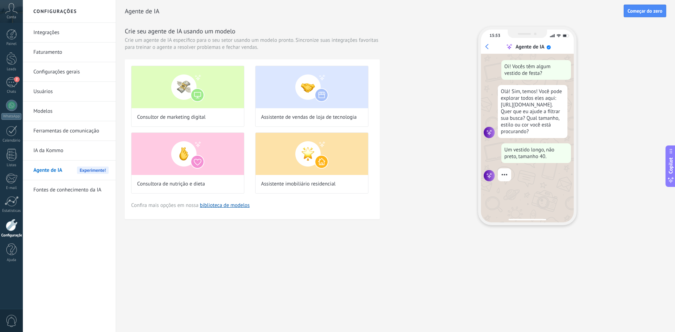
scroll to position [0, 0]
